Goal: Check status: Check status

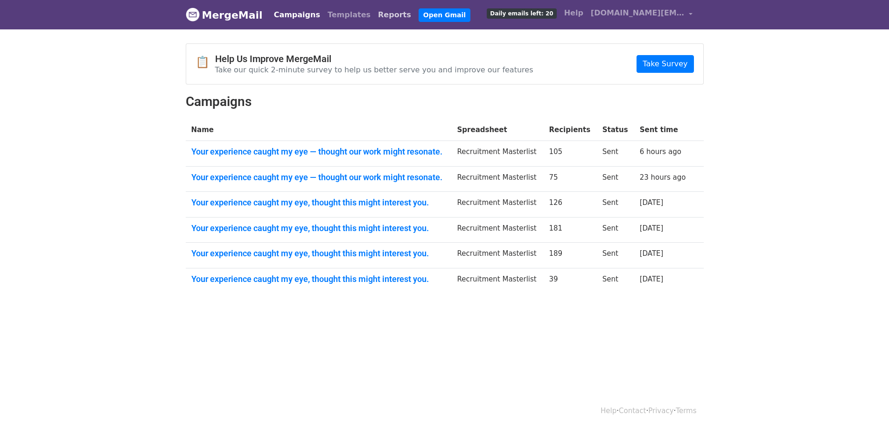
click at [374, 17] on link "Reports" at bounding box center [394, 15] width 41 height 19
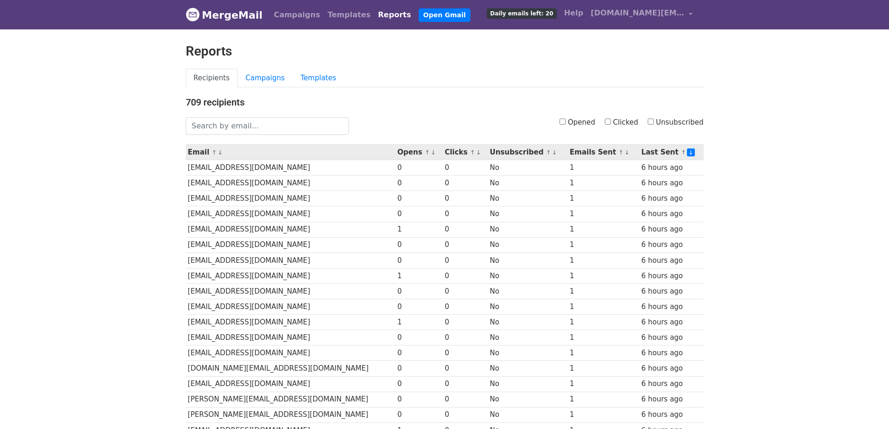
click at [431, 152] on link "↓" at bounding box center [433, 152] width 5 height 7
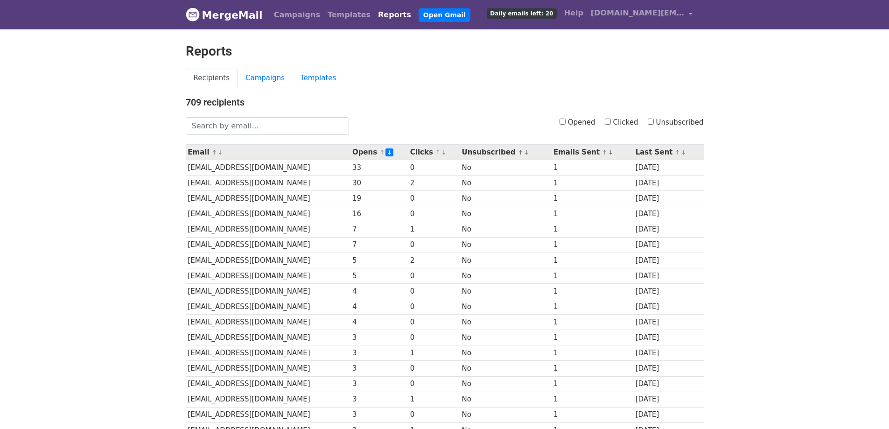
click at [447, 155] on link "↓" at bounding box center [444, 152] width 5 height 7
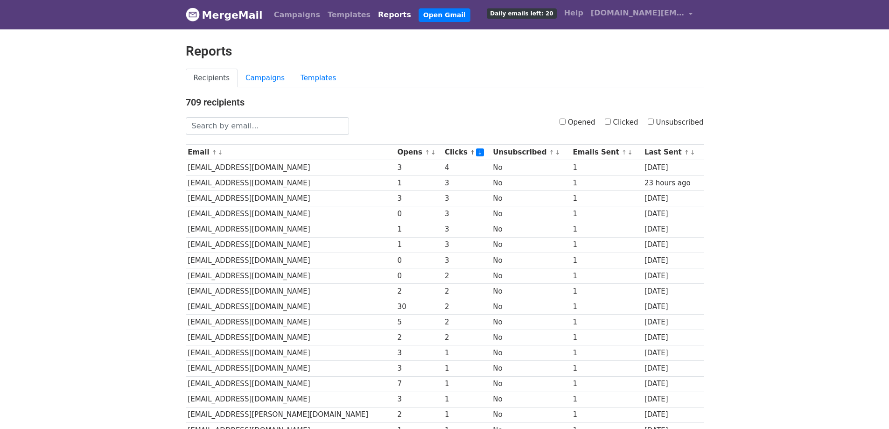
click at [566, 121] on input "Opened" at bounding box center [563, 122] width 6 height 6
checkbox input "true"
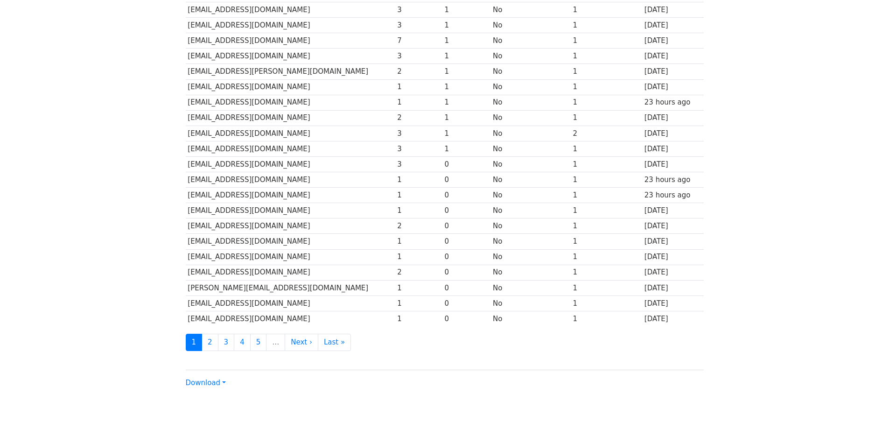
scroll to position [331, 0]
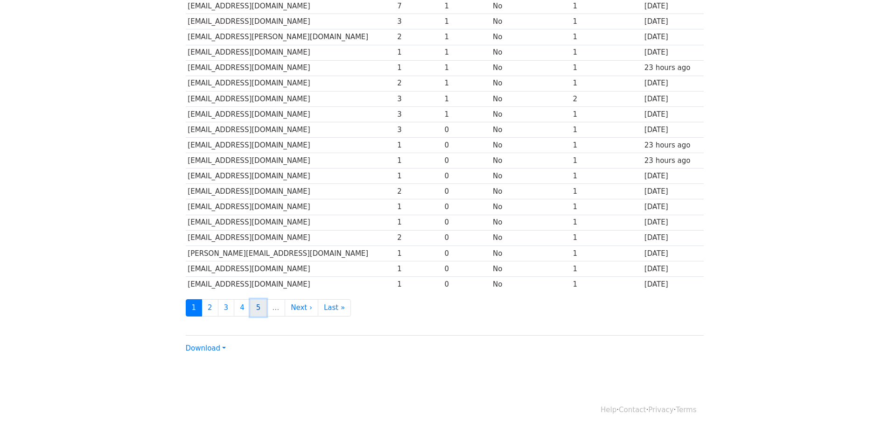
click at [257, 307] on link "5" at bounding box center [258, 307] width 17 height 17
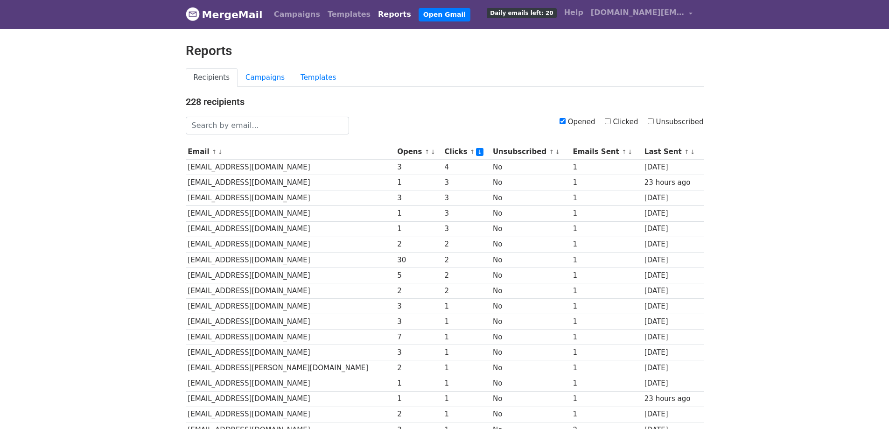
scroll to position [0, 0]
